Goal: Navigation & Orientation: Go to known website

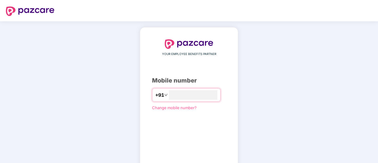
type input "**********"
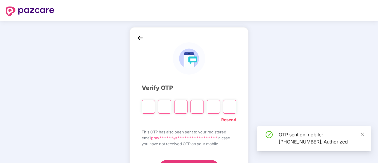
click at [222, 104] on div at bounding box center [189, 105] width 95 height 18
click at [146, 110] on input "Please enter verification code. Digit 1" at bounding box center [148, 107] width 13 height 14
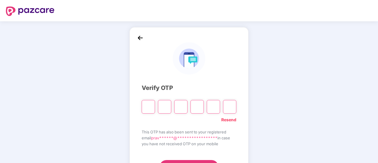
type input "*"
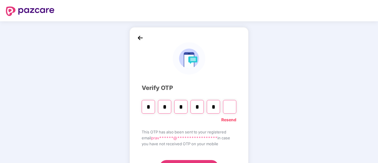
type input "*"
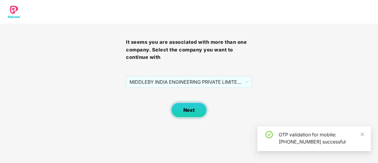
click at [197, 111] on button "Next" at bounding box center [188, 110] width 35 height 15
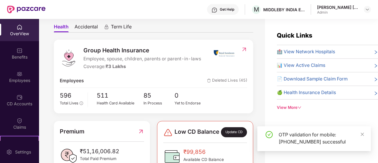
scroll to position [59, 0]
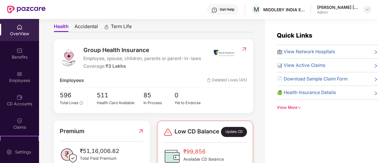
click at [365, 11] on img at bounding box center [367, 9] width 5 height 5
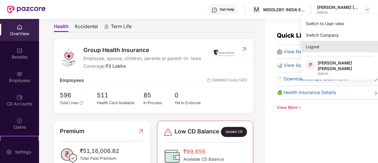
click at [321, 47] on div "Logout" at bounding box center [339, 47] width 77 height 12
